Goal: Information Seeking & Learning: Find specific fact

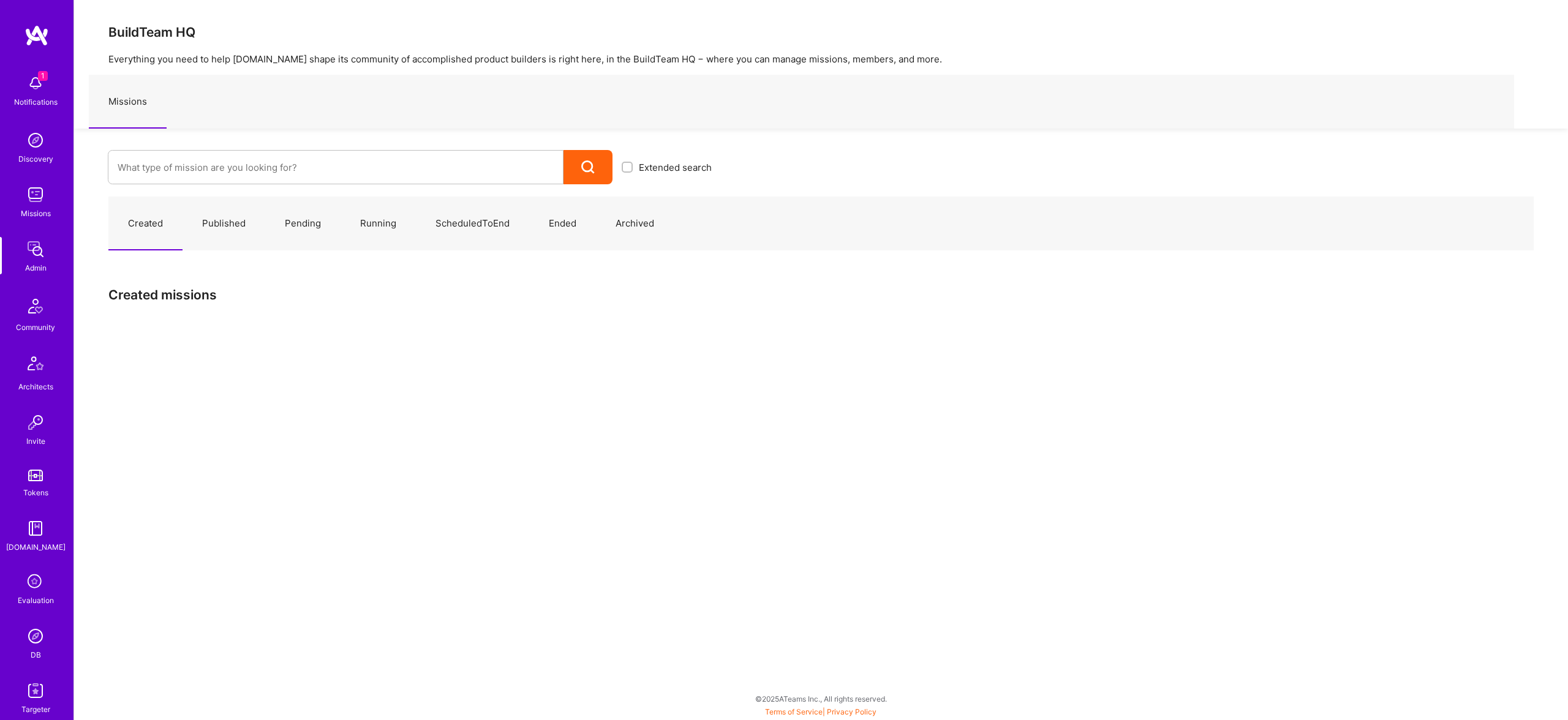
click at [34, 700] on img at bounding box center [35, 691] width 25 height 25
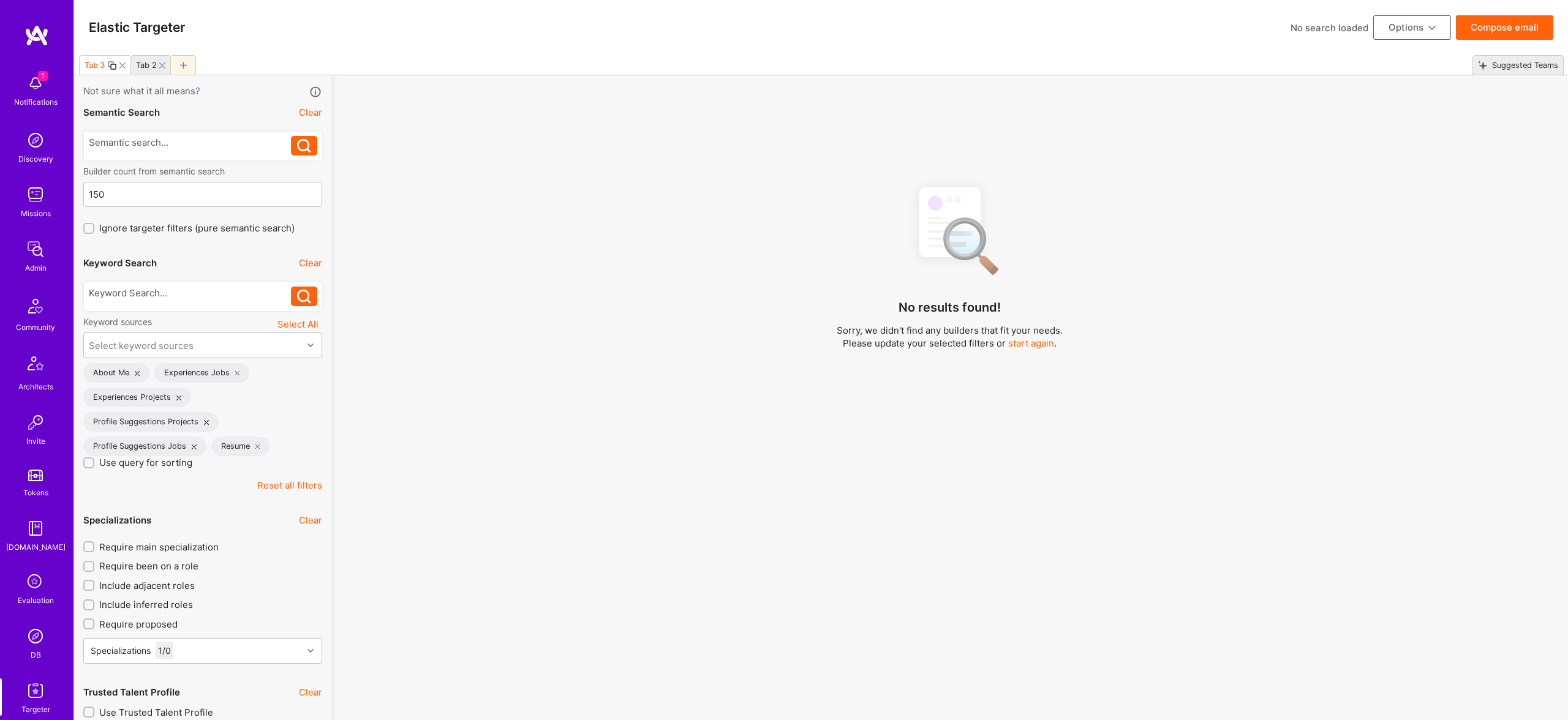
click at [188, 64] on div at bounding box center [183, 64] width 26 height 20
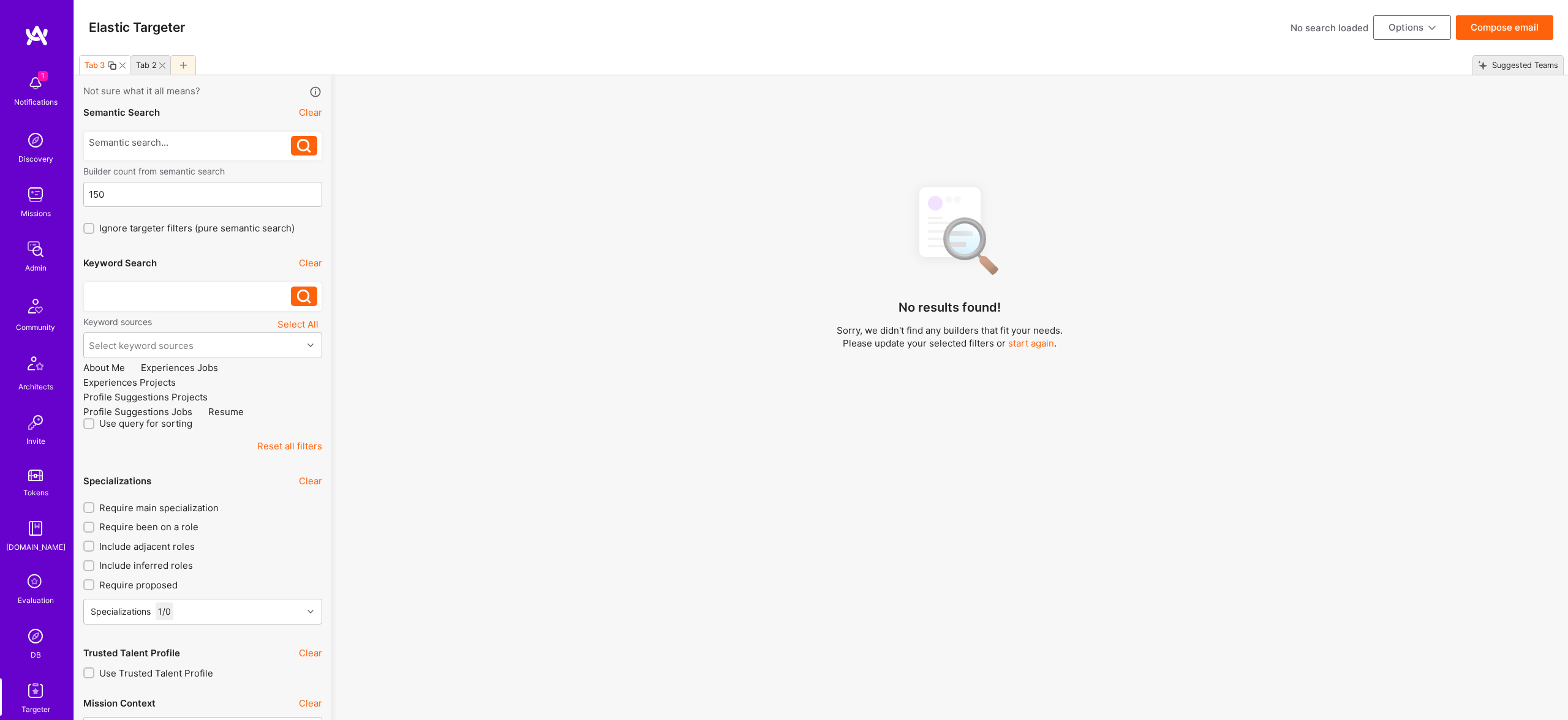
checkbox input "false"
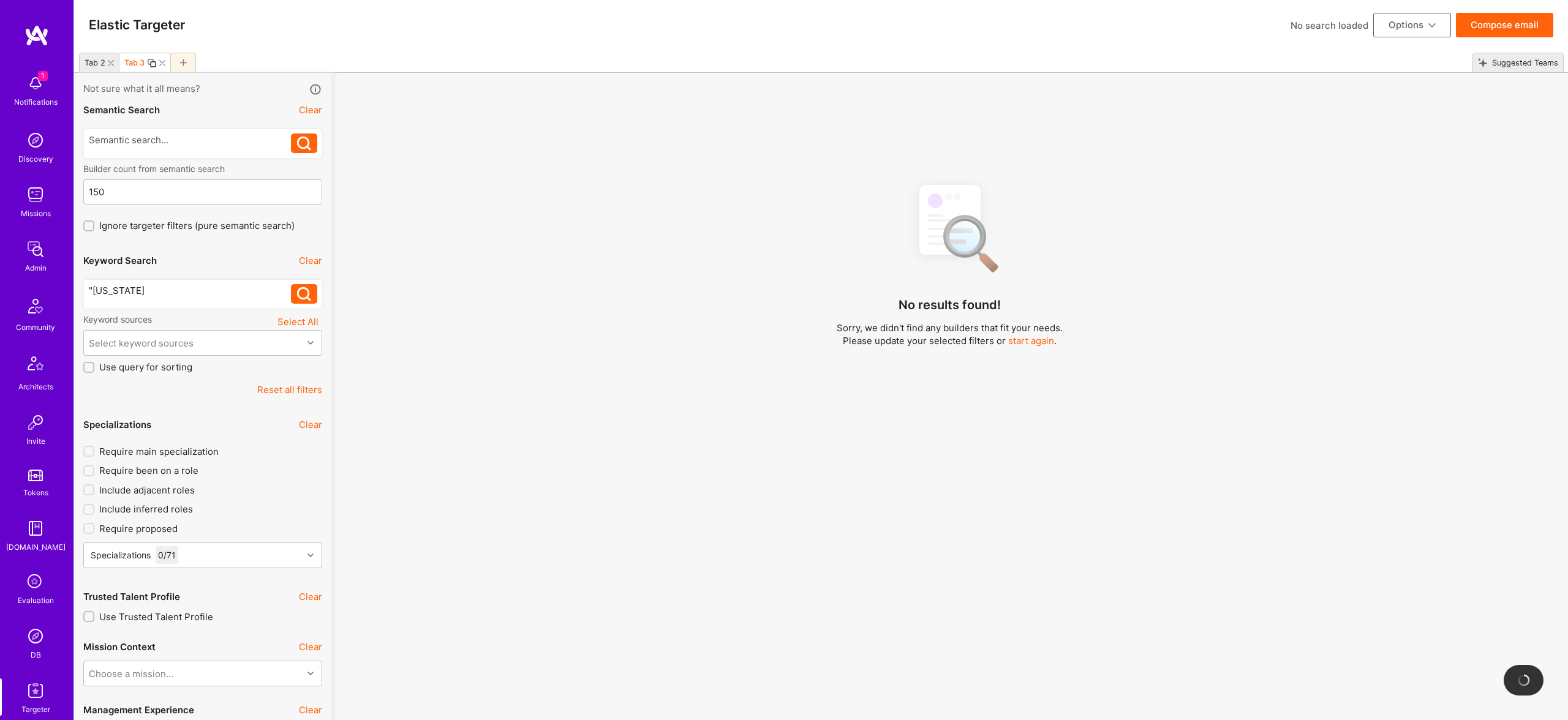
scroll to position [2, 0]
click at [209, 330] on div "Keyword sources Select All" at bounding box center [203, 322] width 239 height 16
click at [209, 335] on div "Select keyword sources" at bounding box center [193, 343] width 219 height 25
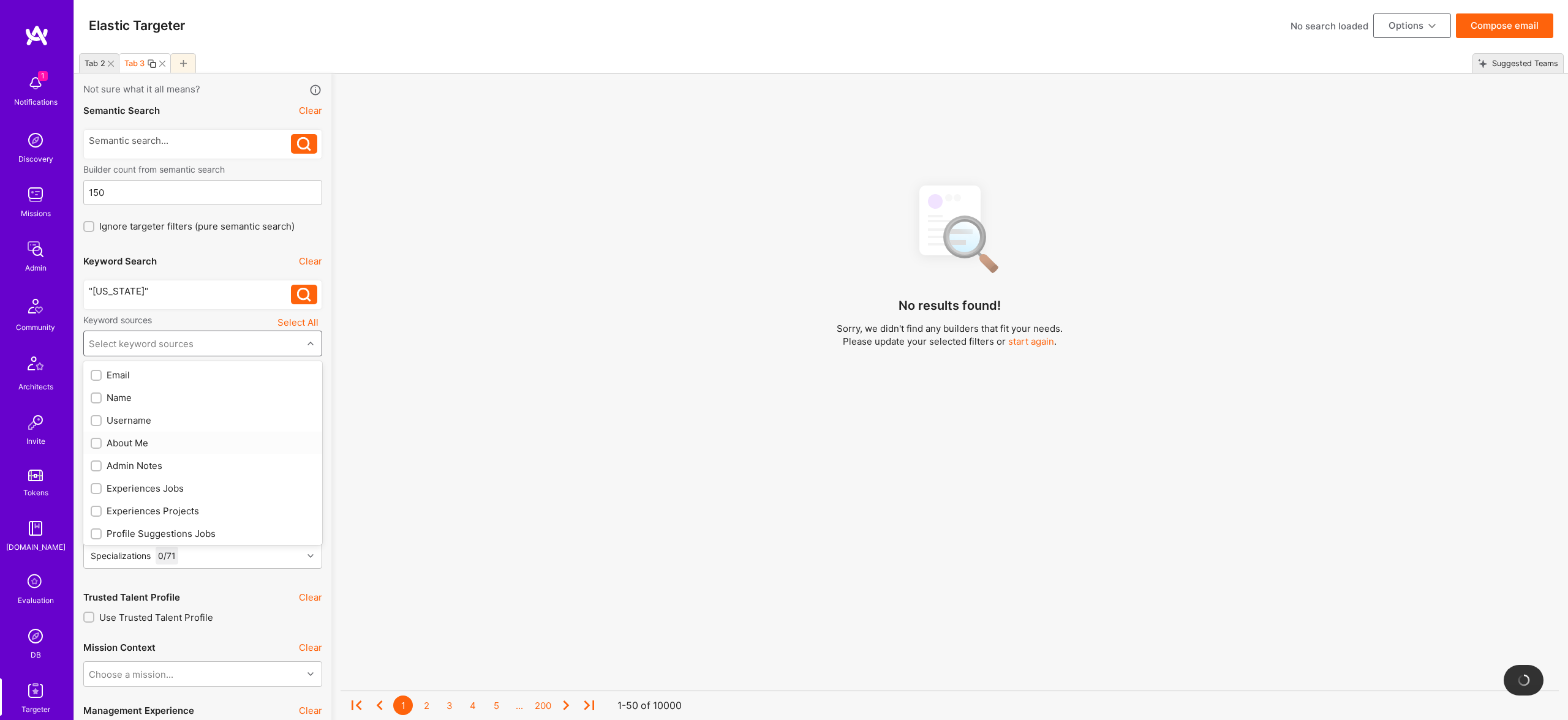
scroll to position [161, 0]
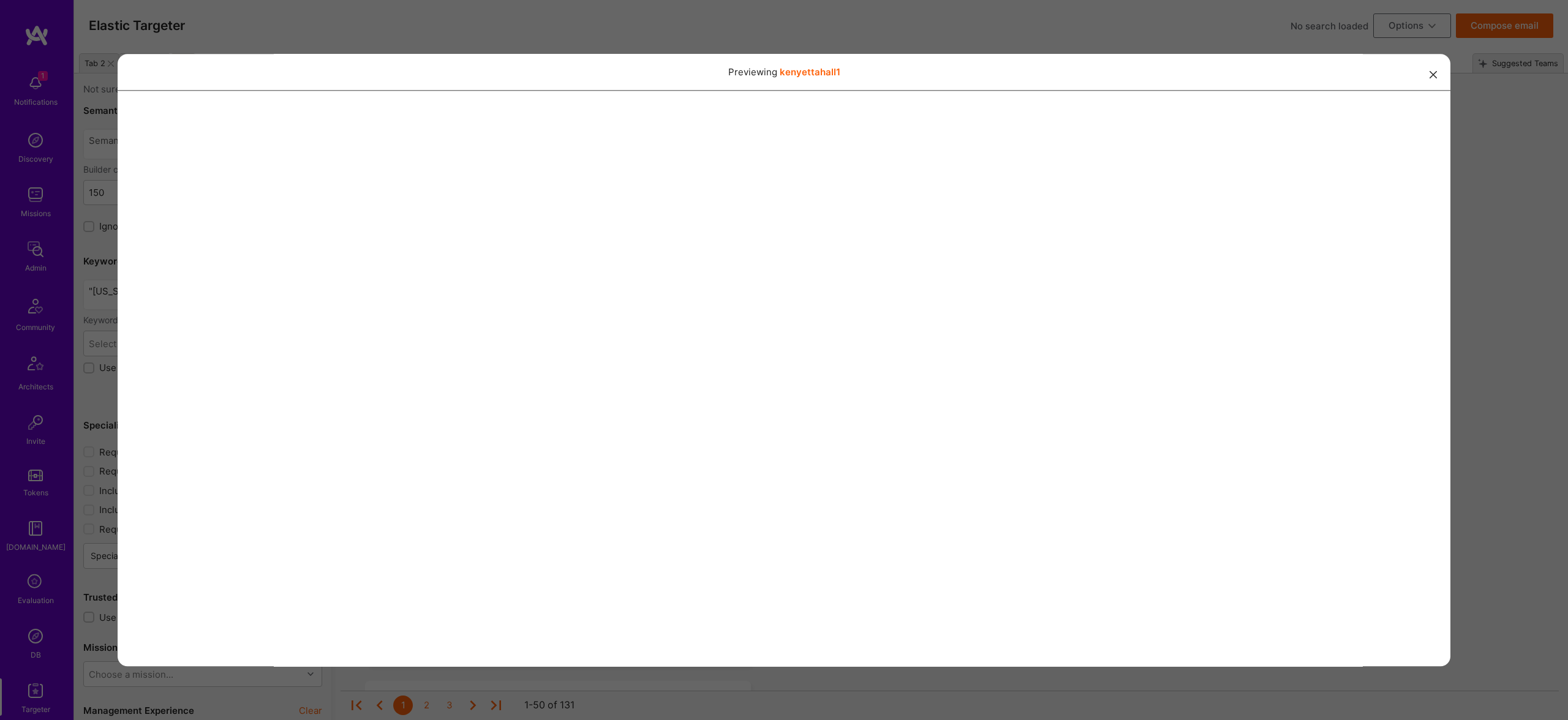
click at [960, 32] on div "Previewing kenyettahall1" at bounding box center [784, 360] width 1568 height 720
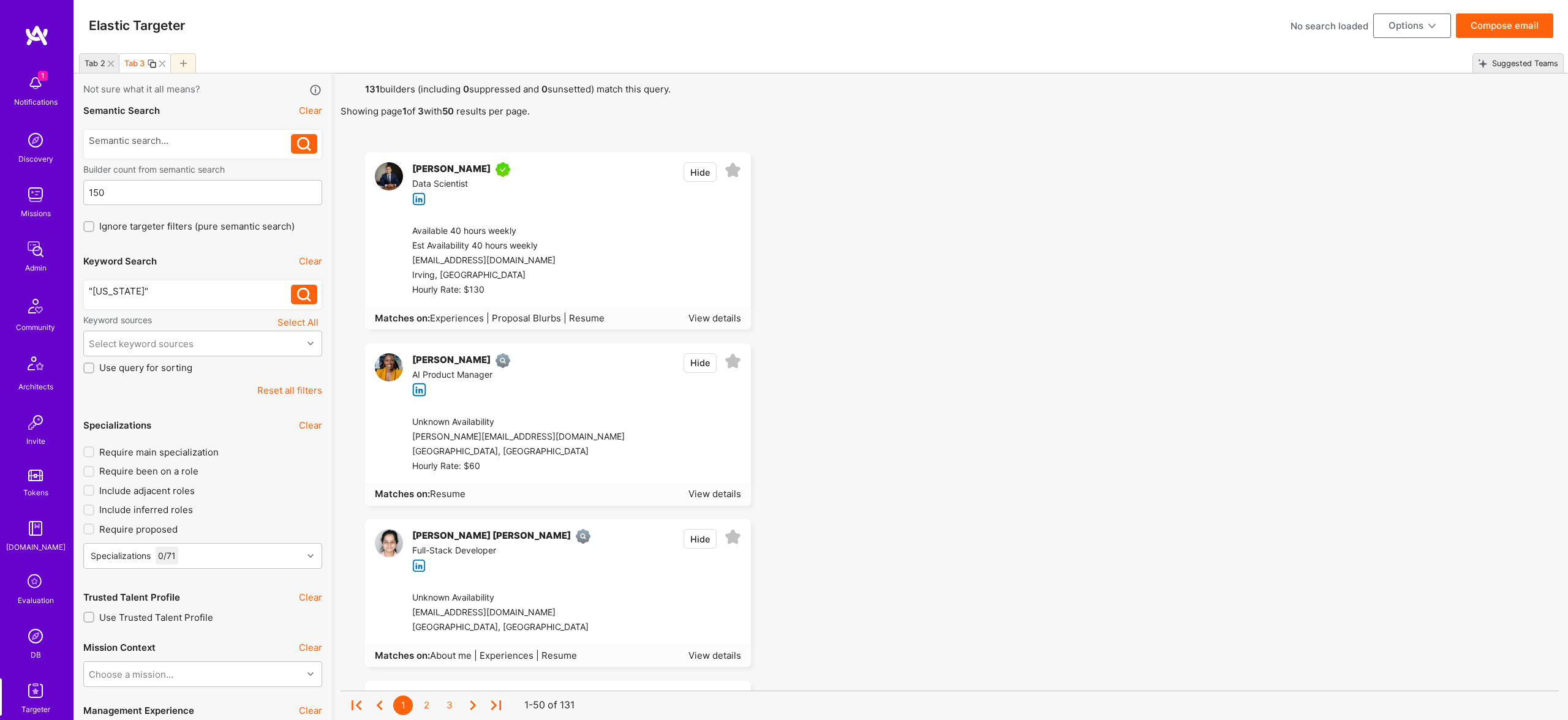
click at [223, 297] on div ""North Carolina"" at bounding box center [190, 291] width 203 height 13
click at [731, 312] on div "View details" at bounding box center [714, 318] width 52 height 13
click at [195, 293] on div ""North Carolina"" at bounding box center [190, 291] width 203 height 13
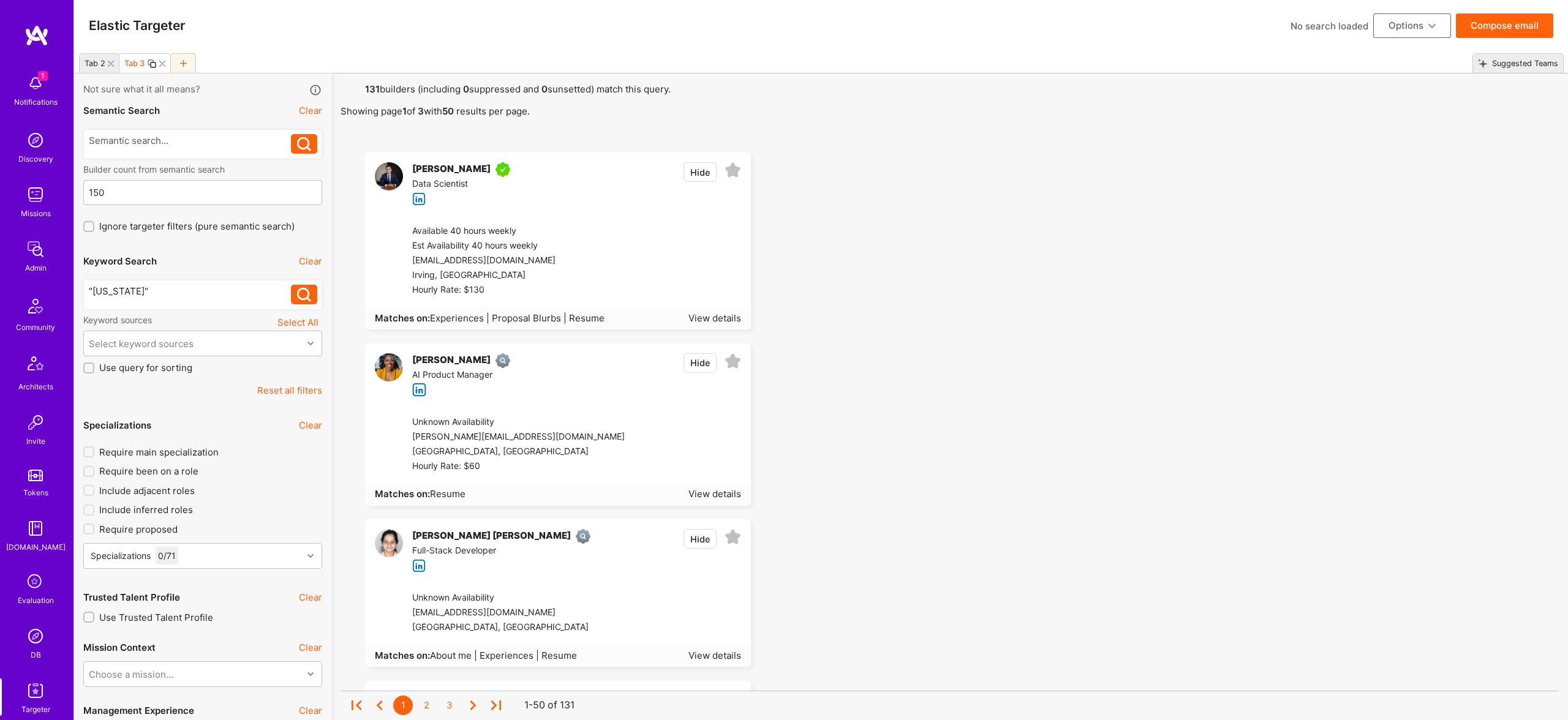
click at [195, 293] on div ""North Carolina"" at bounding box center [190, 291] width 203 height 13
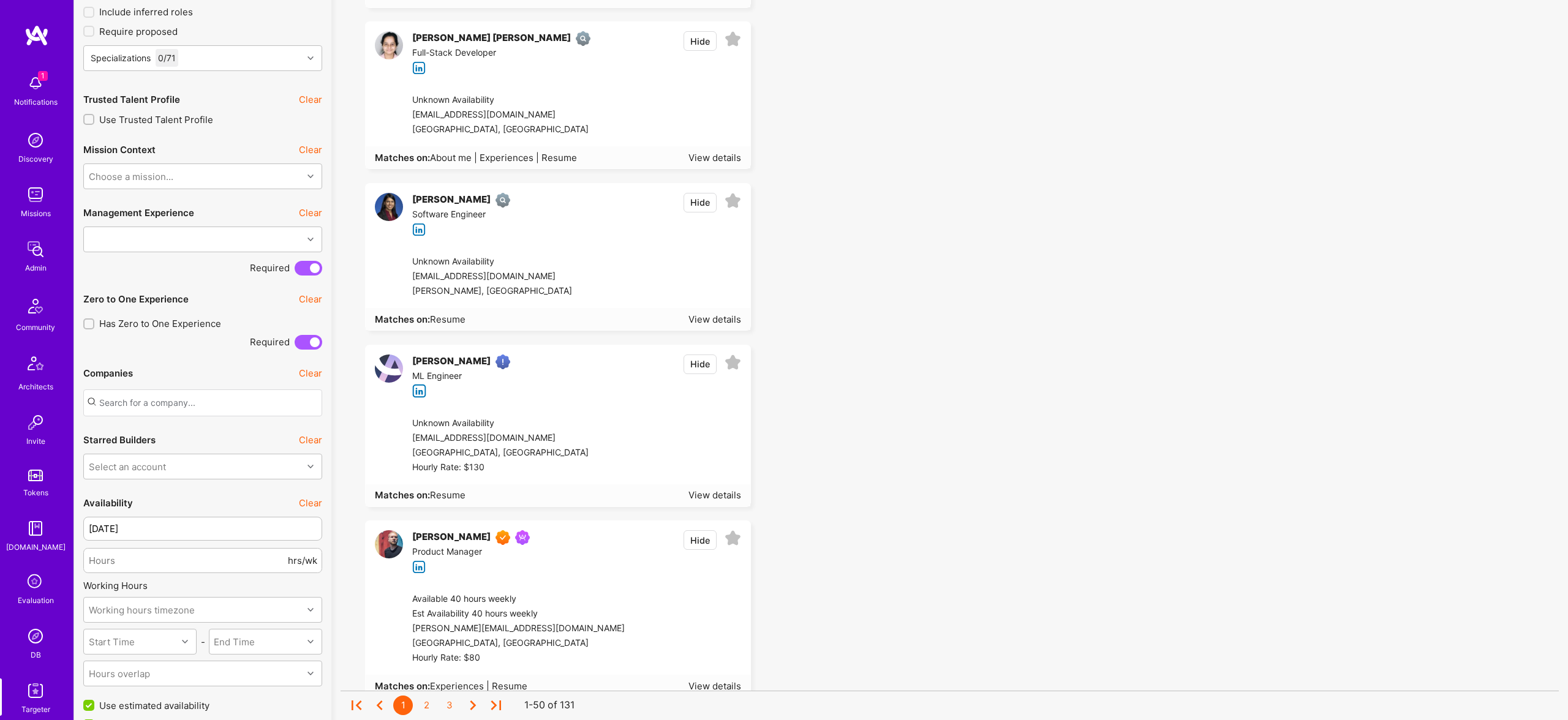
scroll to position [1698, 0]
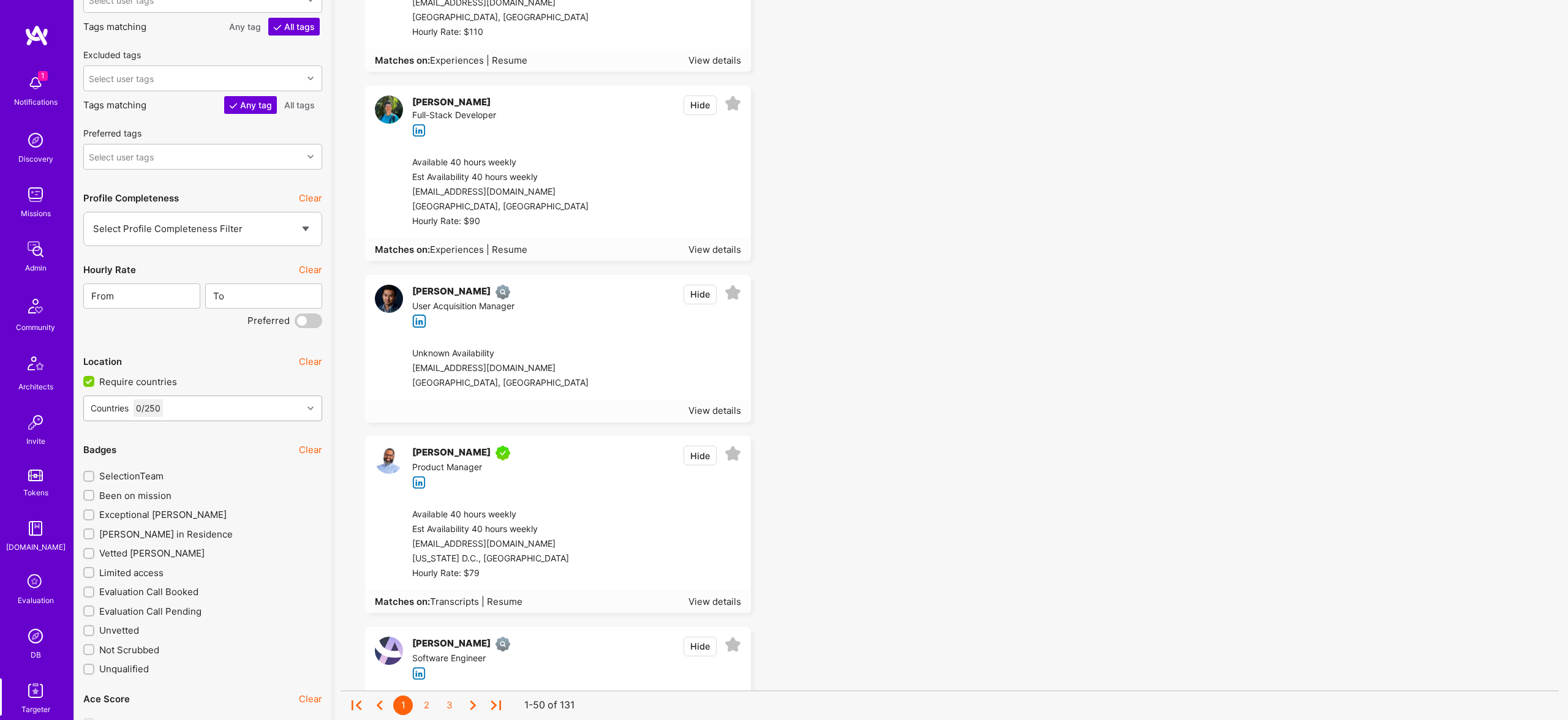
click at [148, 408] on div "0 / 250" at bounding box center [148, 408] width 29 height 18
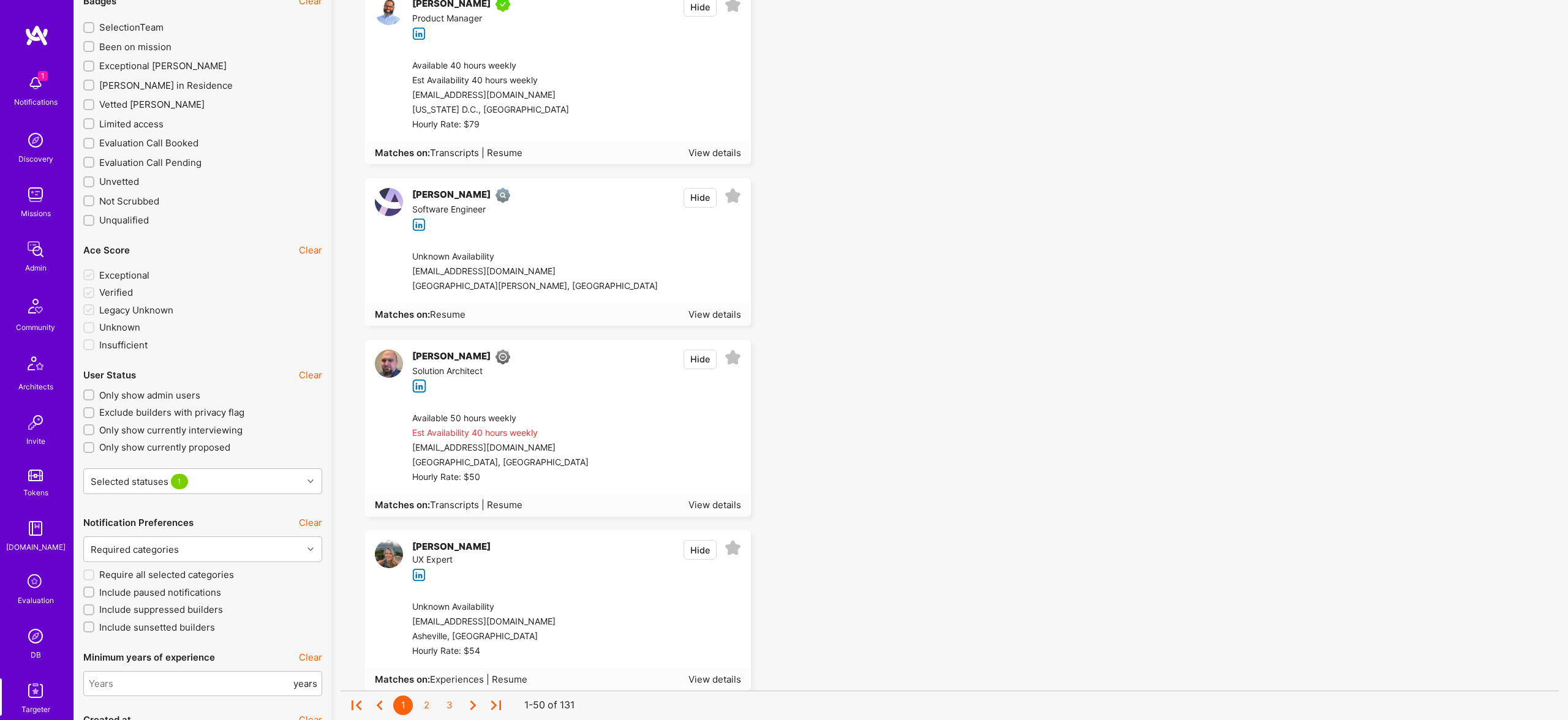
scroll to position [2115, 0]
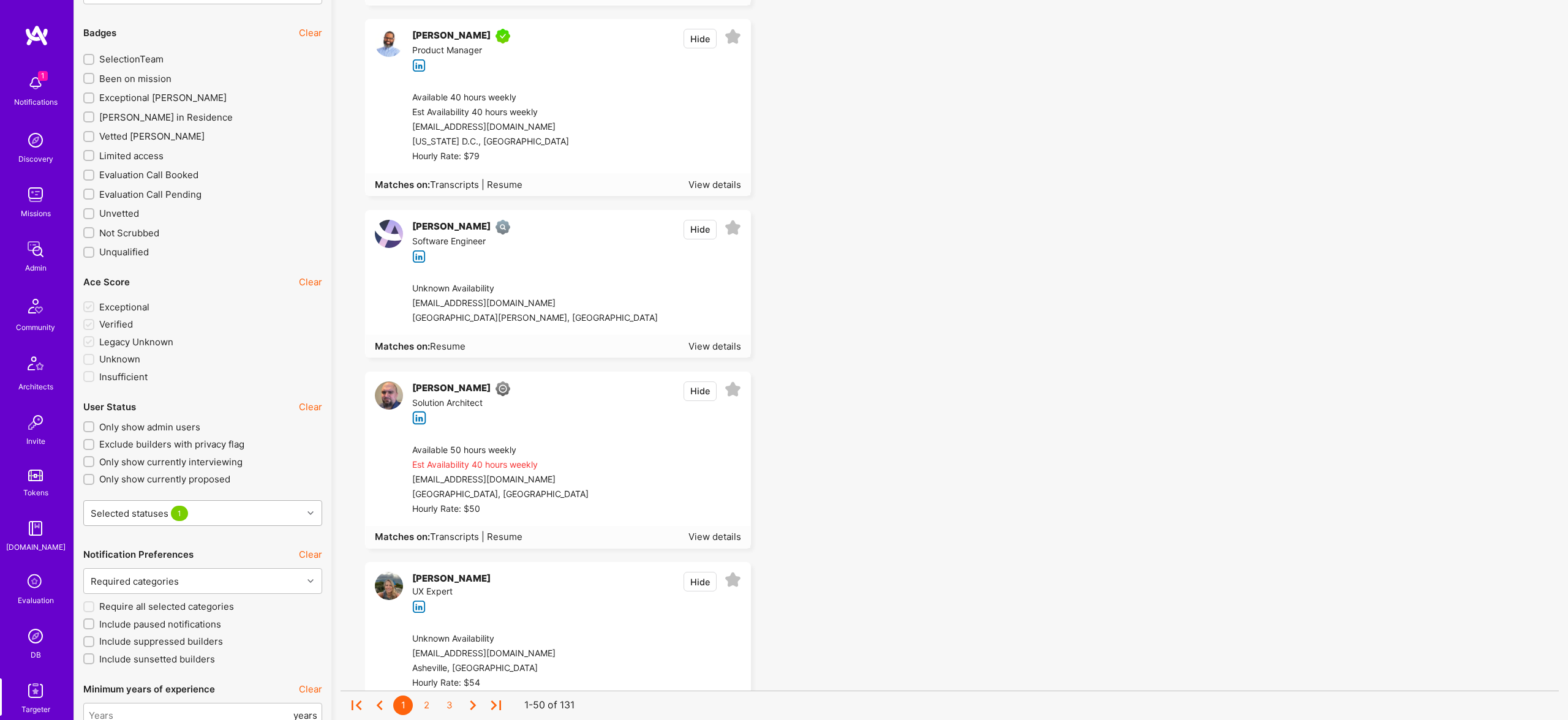
click at [206, 511] on div "Selected statuses 1" at bounding box center [193, 513] width 219 height 25
click at [207, 508] on div "Selected statuses 1" at bounding box center [193, 513] width 219 height 25
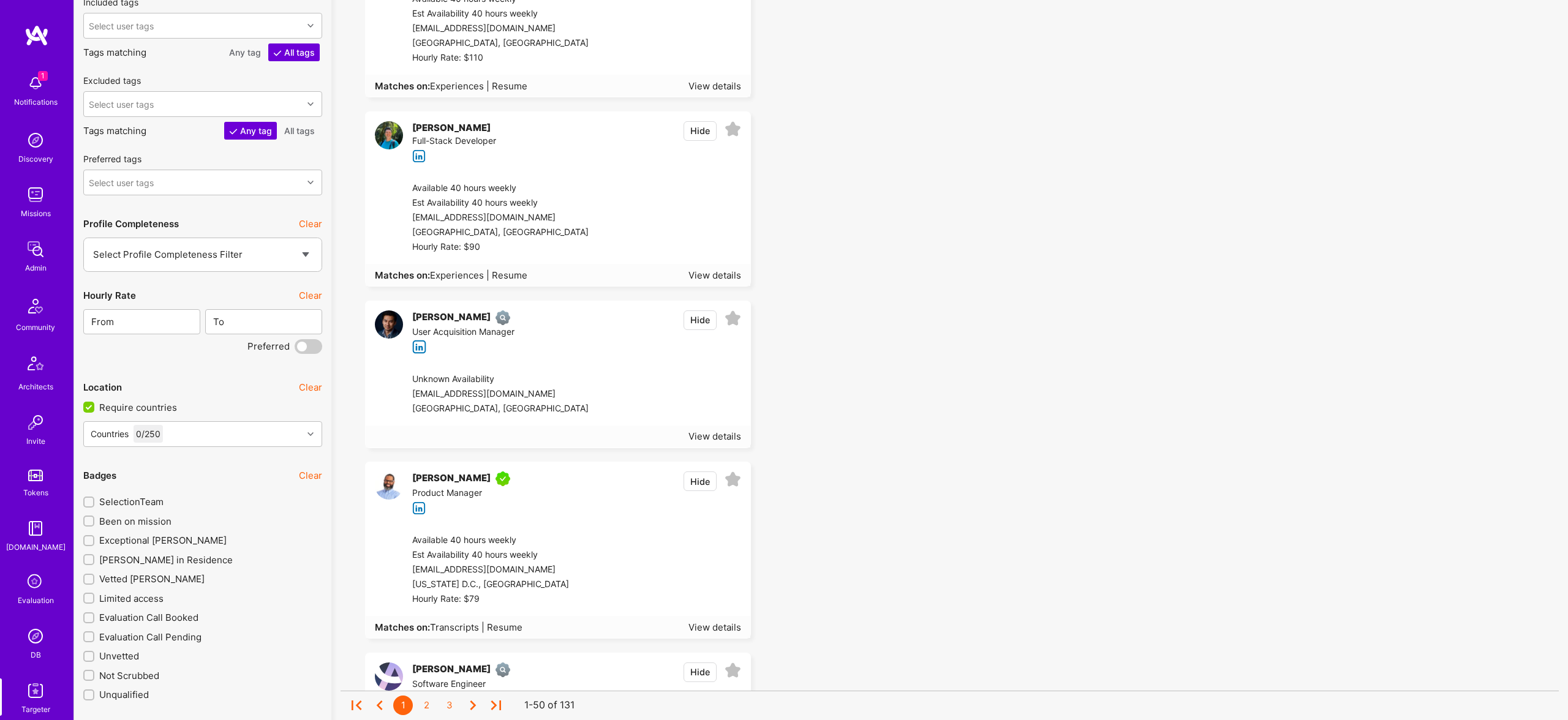
scroll to position [1659, 0]
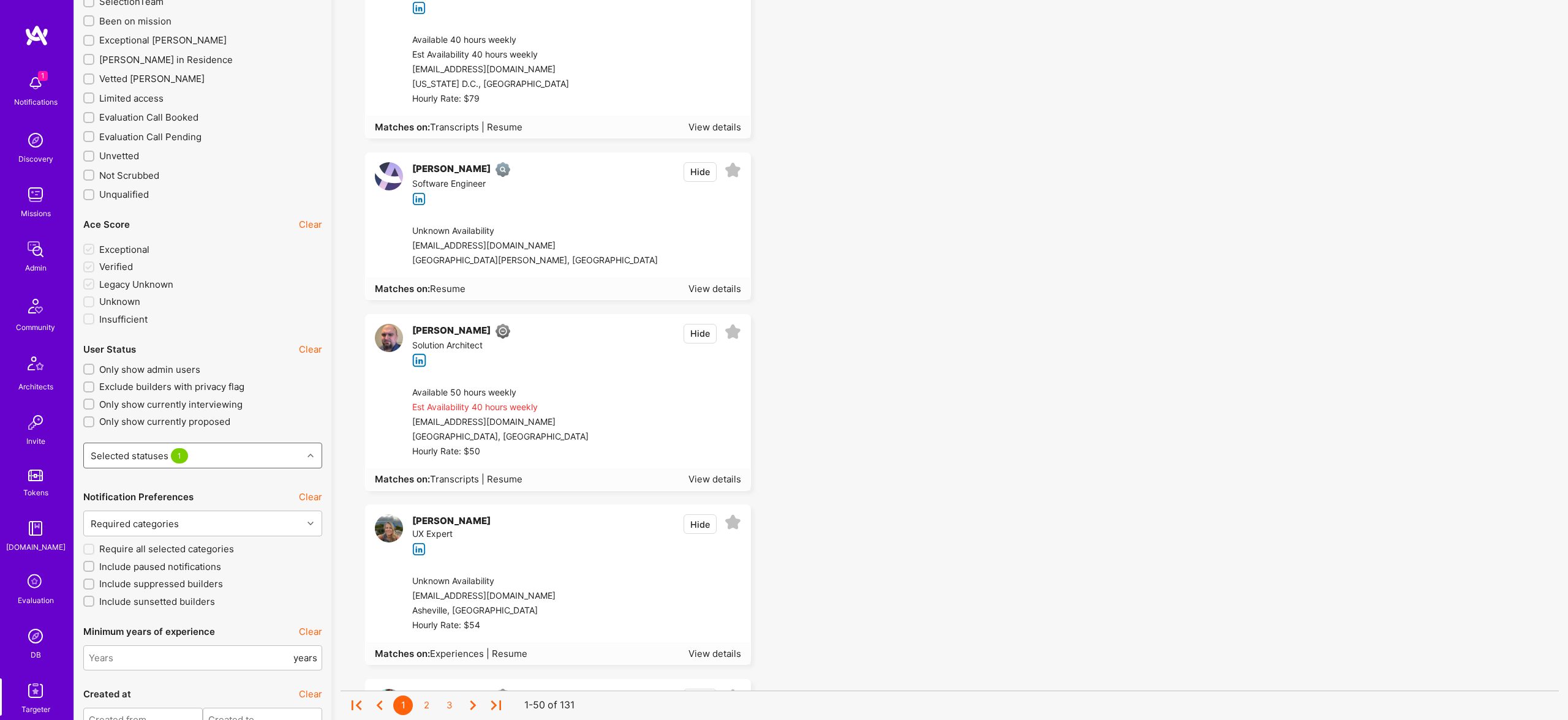
click at [244, 455] on div "Selected statuses 1" at bounding box center [193, 456] width 219 height 25
click at [244, 455] on div "Selected statuses 1" at bounding box center [193, 457] width 219 height 25
click at [241, 513] on div "Required categories" at bounding box center [193, 524] width 219 height 25
click at [241, 513] on div "Required categories" at bounding box center [193, 521] width 219 height 25
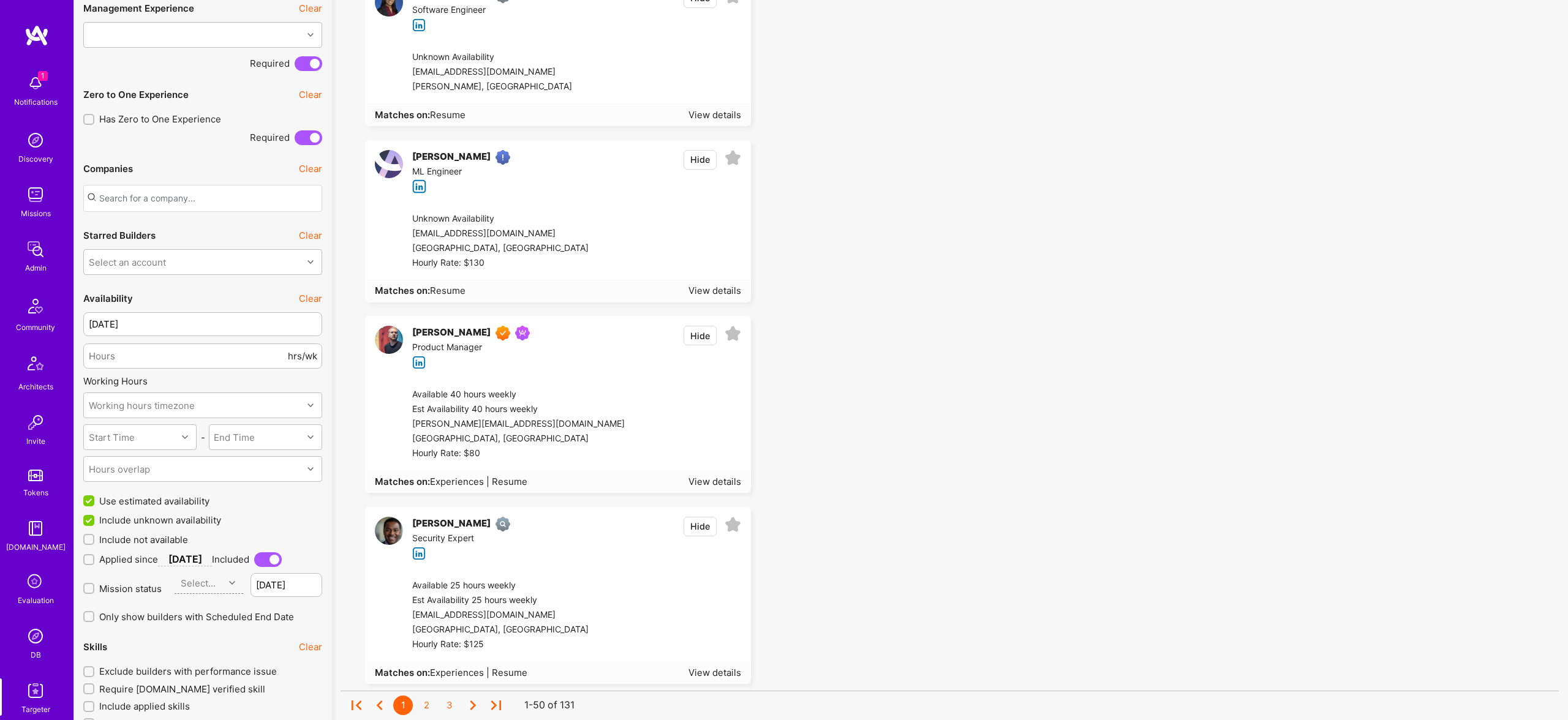
scroll to position [1698, 0]
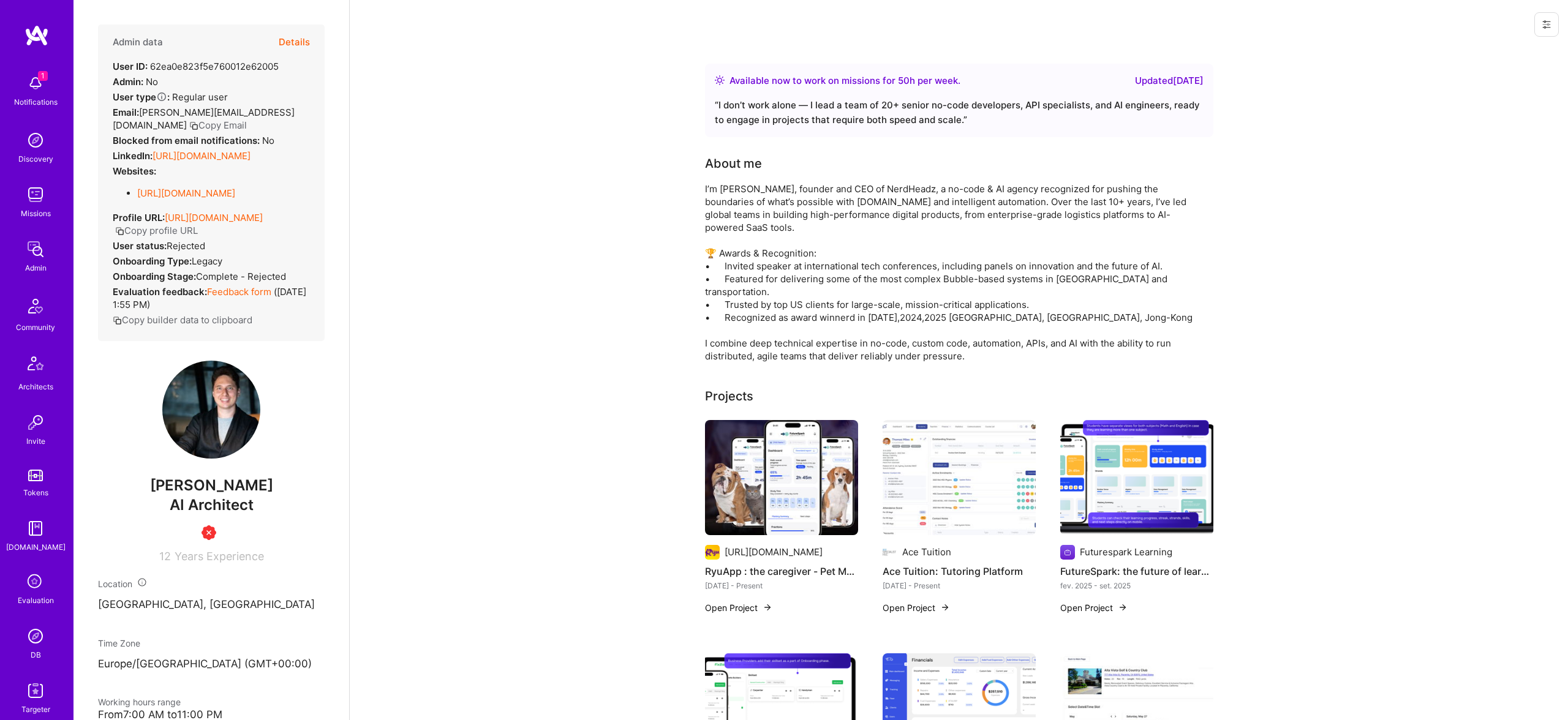
click at [191, 70] on div "User ID: 62ea0e823f5e760012e62005" at bounding box center [195, 66] width 166 height 13
copy div "62ea0e823f5e760012e62005"
